Goal: Information Seeking & Learning: Check status

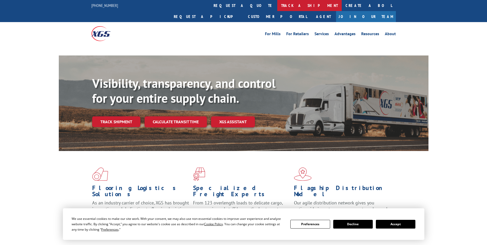
click at [277, 4] on link "track a shipment" at bounding box center [309, 5] width 64 height 11
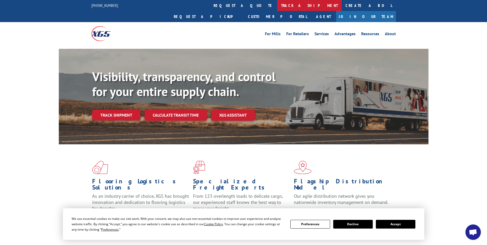
click at [277, 3] on link "track a shipment" at bounding box center [309, 5] width 64 height 11
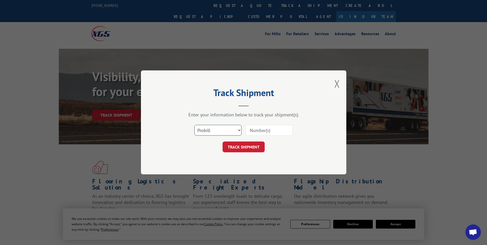
click at [217, 130] on select "Select category... Probill BOL PO" at bounding box center [217, 130] width 47 height 11
select select "po"
click at [194, 125] on select "Select category... Probill BOL PO" at bounding box center [217, 130] width 47 height 11
click at [257, 129] on input at bounding box center [269, 130] width 47 height 11
paste input "81511229"
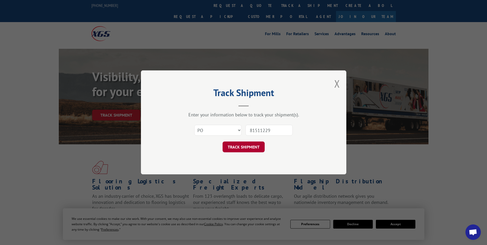
type input "81511229"
click at [247, 145] on button "TRACK SHIPMENT" at bounding box center [244, 147] width 42 height 11
